Goal: Task Accomplishment & Management: Complete application form

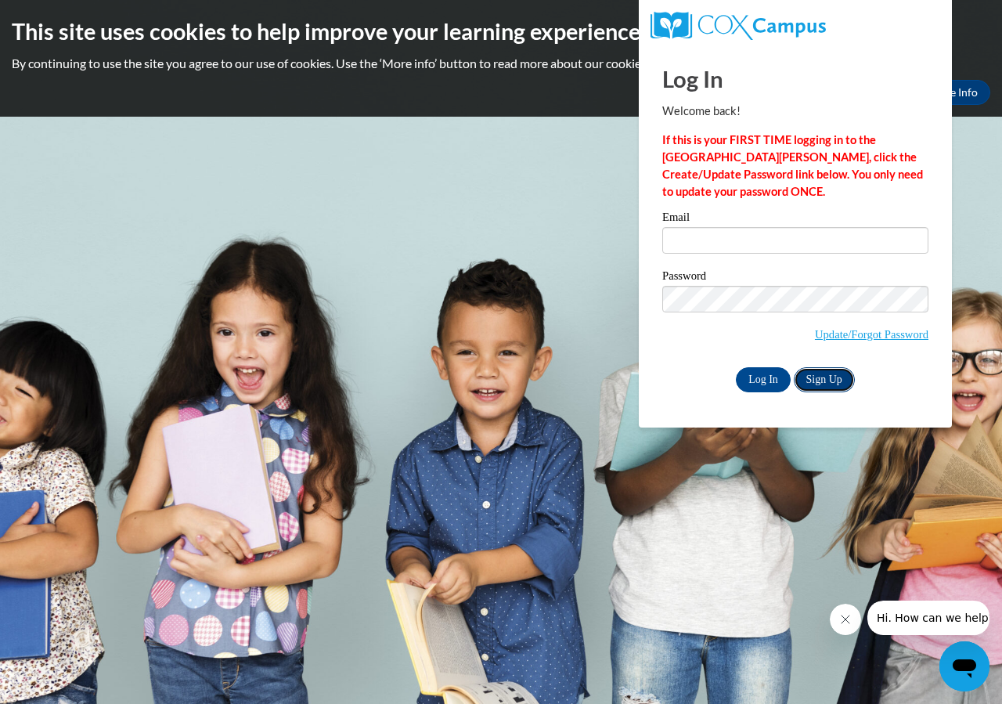
click at [828, 375] on link "Sign Up" at bounding box center [824, 379] width 61 height 25
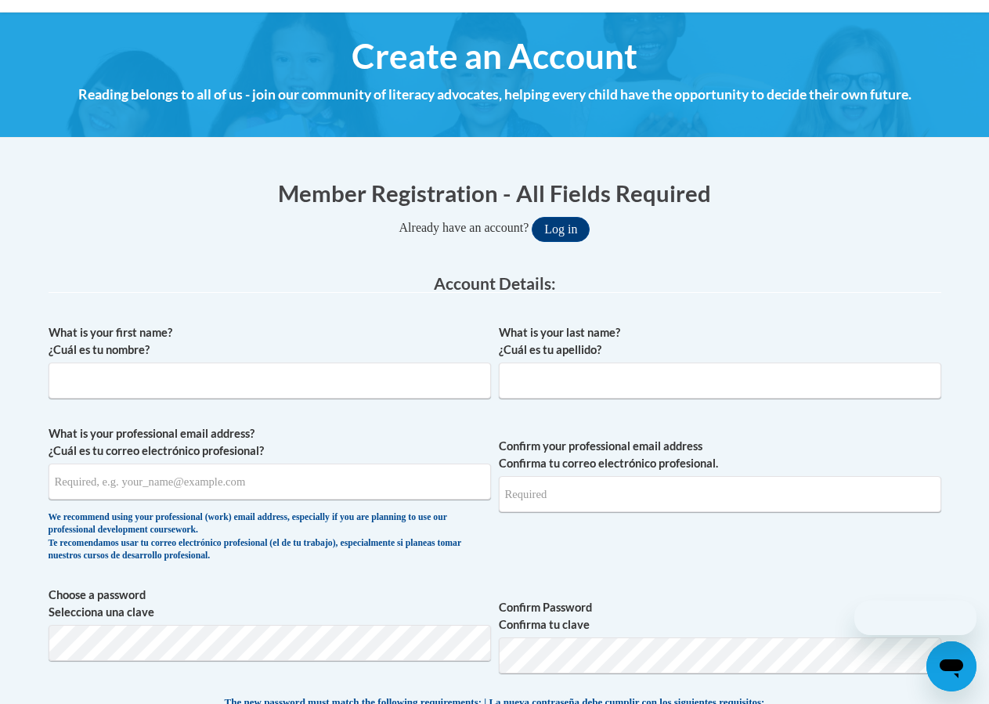
scroll to position [235, 0]
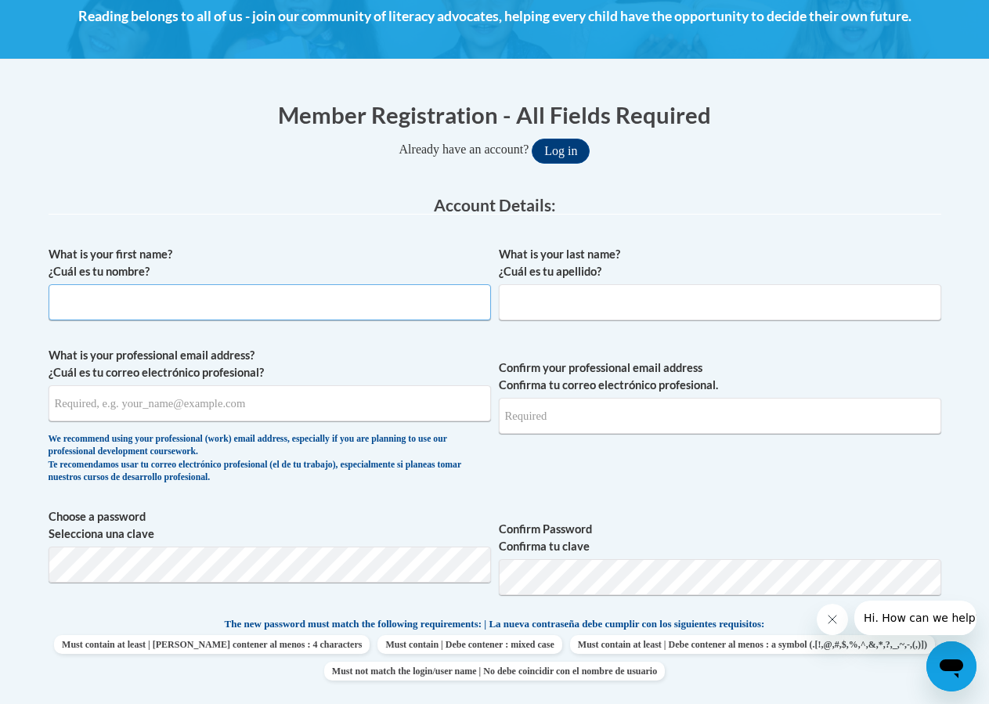
click at [265, 293] on input "What is your first name? ¿Cuál es tu nombre?" at bounding box center [270, 302] width 442 height 36
type input "Kelly"
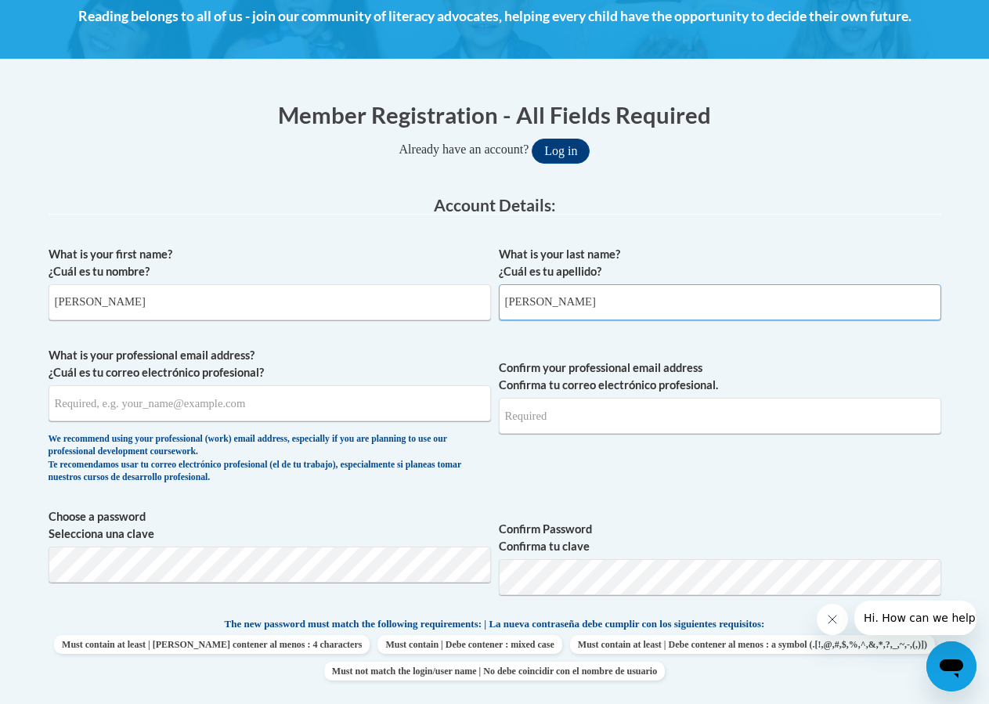
type input "Capps"
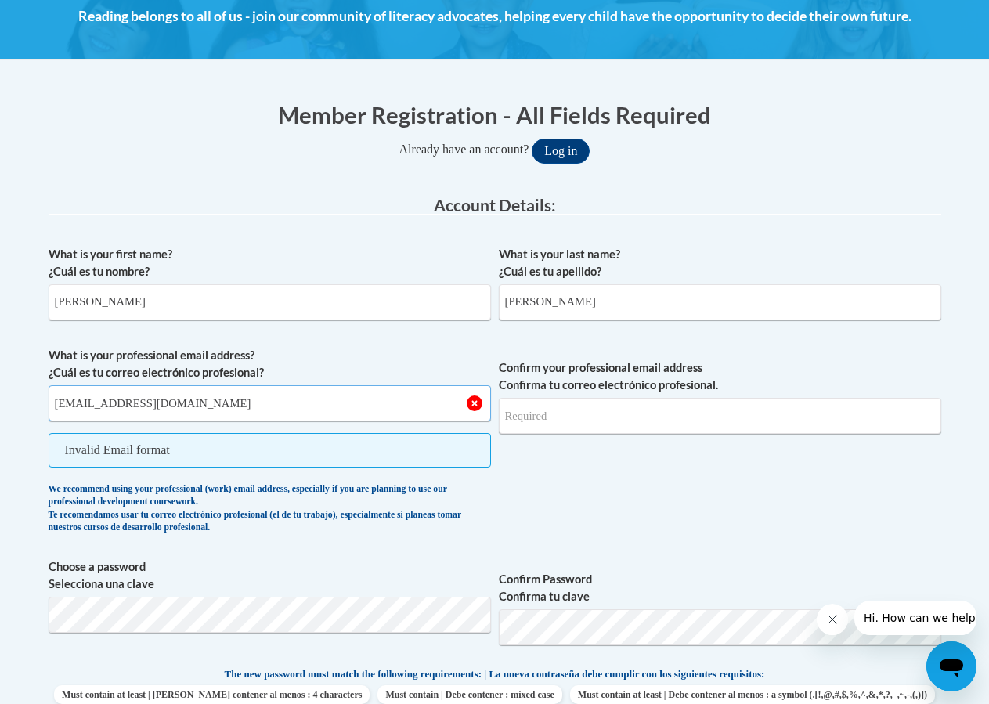
type input "cappsk@prescott.k12.wi.us"
